Goal: Information Seeking & Learning: Understand process/instructions

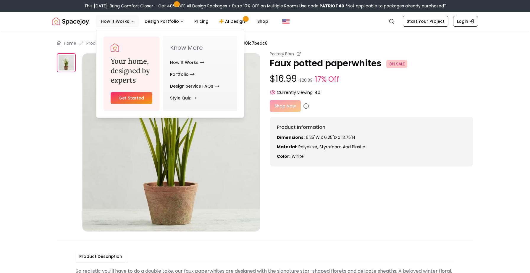
click at [120, 20] on button "How It Works" at bounding box center [117, 21] width 43 height 12
click at [122, 23] on button "How It Works" at bounding box center [117, 21] width 43 height 12
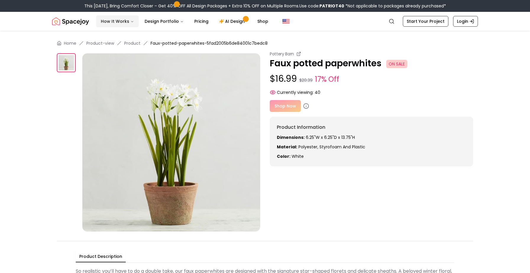
click at [131, 22] on icon "Main" at bounding box center [133, 22] width 4 height 4
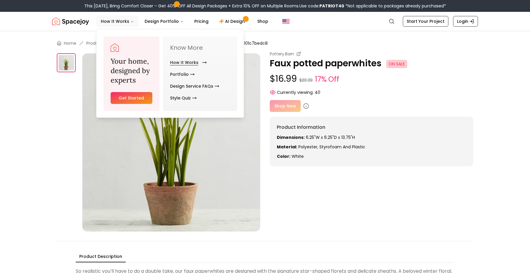
click at [175, 61] on link "How It Works" at bounding box center [187, 63] width 34 height 12
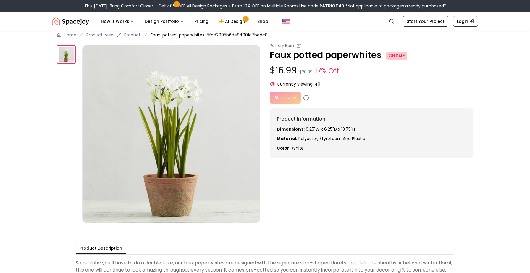
scroll to position [12, 0]
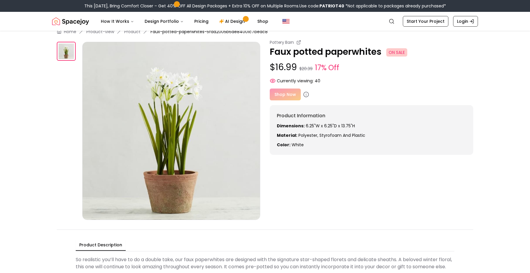
click at [290, 94] on div "Shop Now" at bounding box center [372, 94] width 204 height 12
click at [292, 96] on div "Shop Now" at bounding box center [372, 94] width 204 height 12
click at [290, 95] on div "Shop Now" at bounding box center [372, 94] width 204 height 12
